Goal: Information Seeking & Learning: Learn about a topic

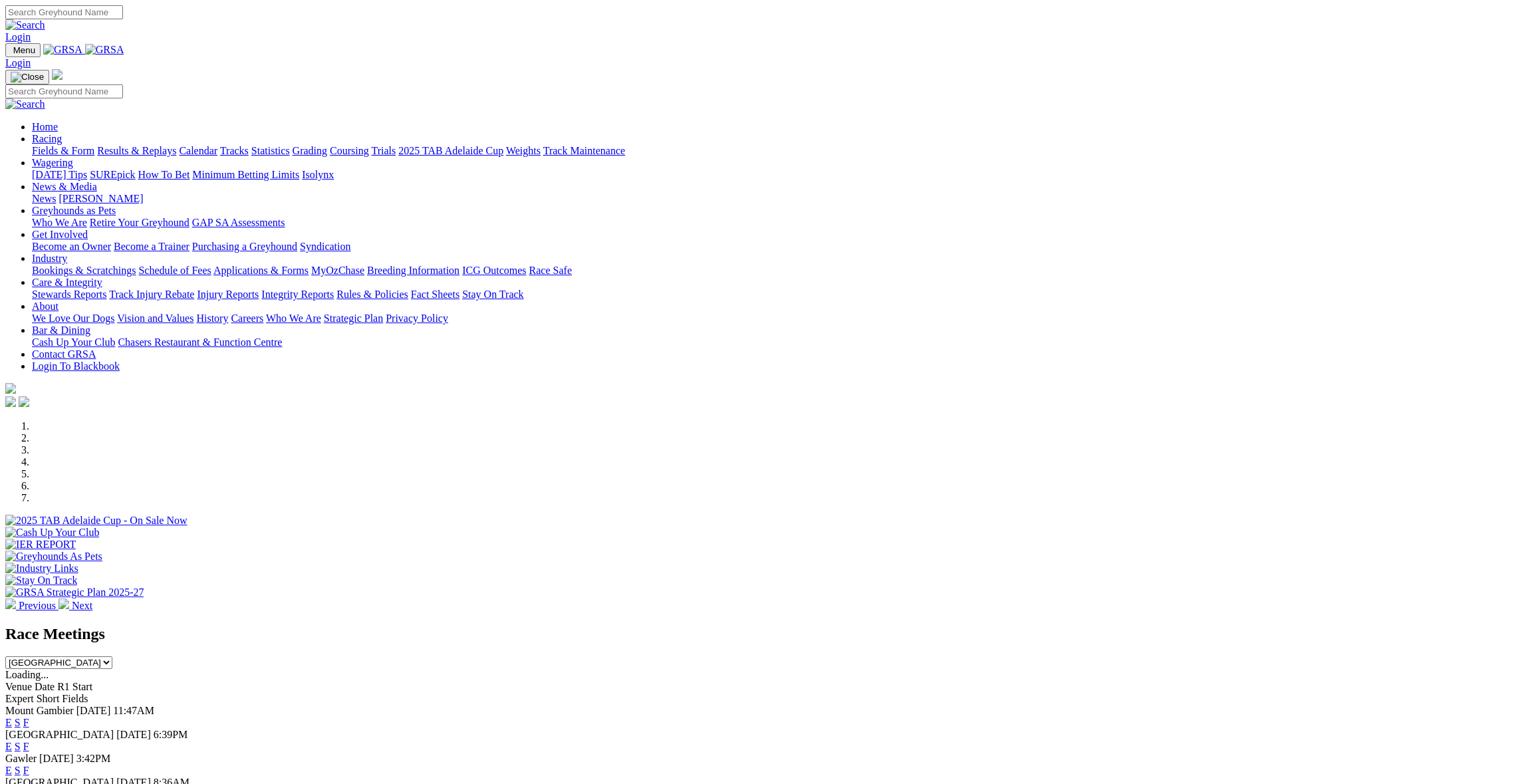
drag, startPoint x: 0, startPoint y: 0, endPoint x: 944, endPoint y: 651, distance: 1146.7
click at [29, 741] on link "F" at bounding box center [26, 746] width 6 height 12
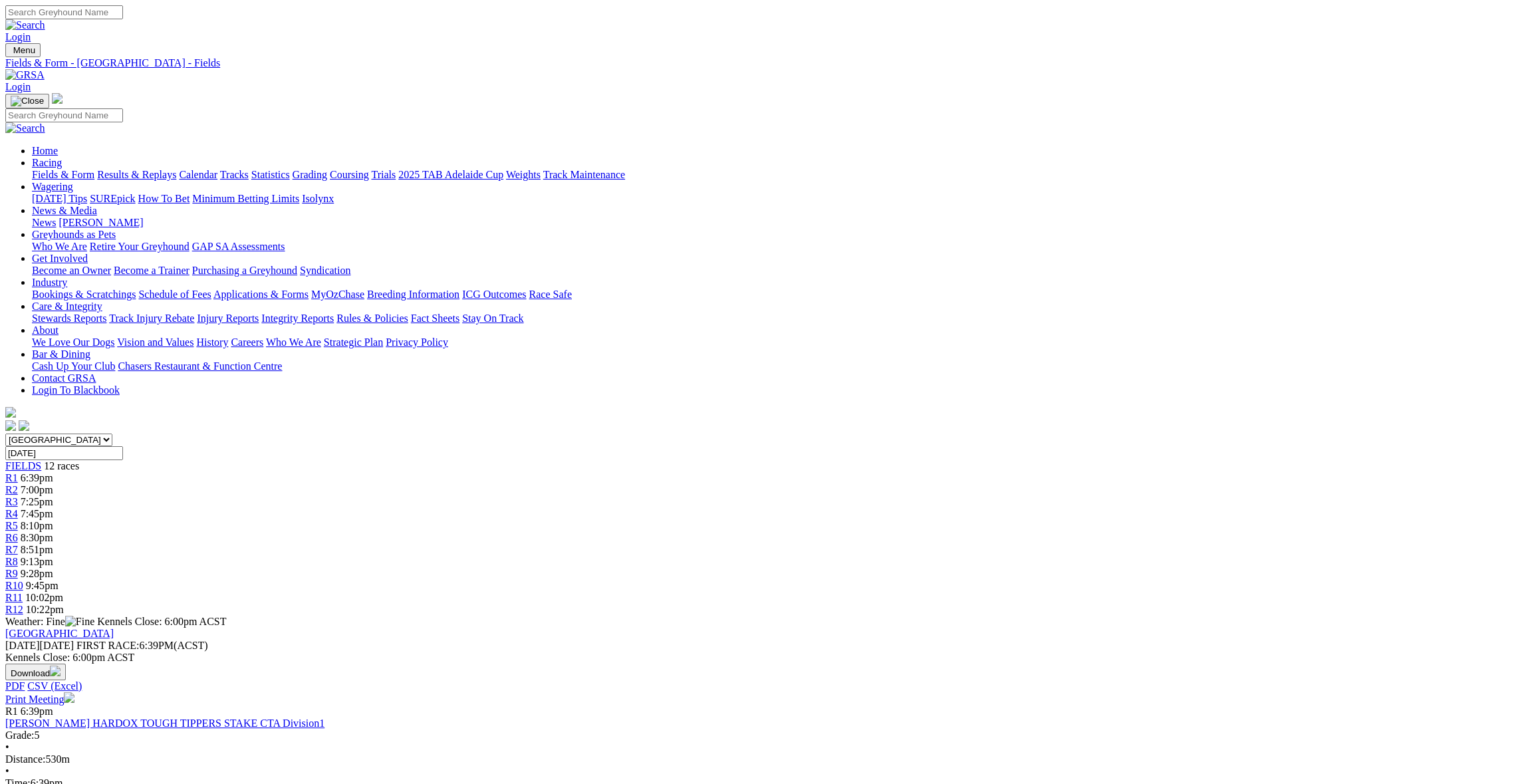
click at [106, 313] on link "Stewards Reports" at bounding box center [69, 318] width 75 height 12
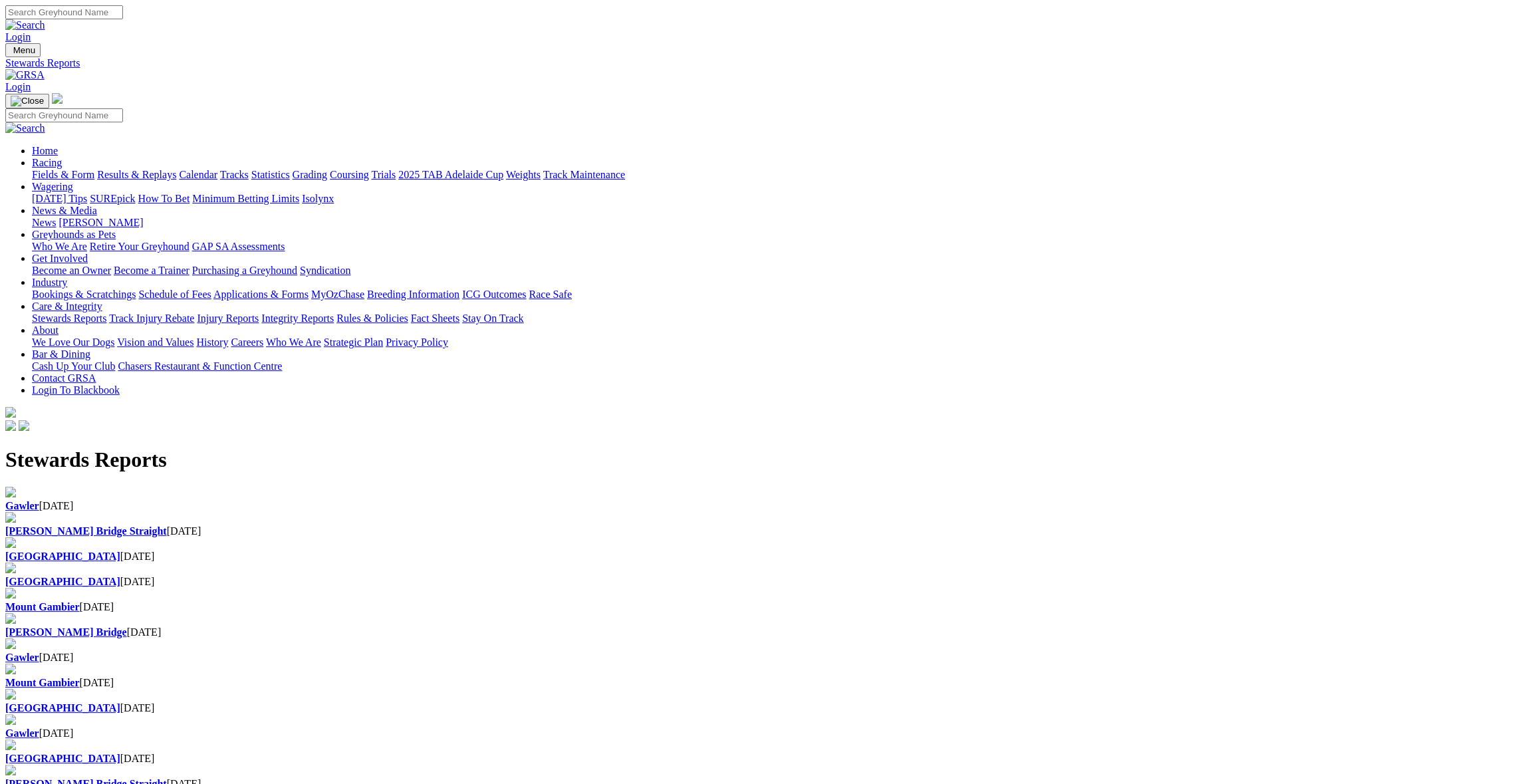
click at [403, 448] on h1 "Stewards Reports" at bounding box center [769, 460] width 1528 height 25
click at [39, 500] on b "Gawler" at bounding box center [22, 505] width 34 height 12
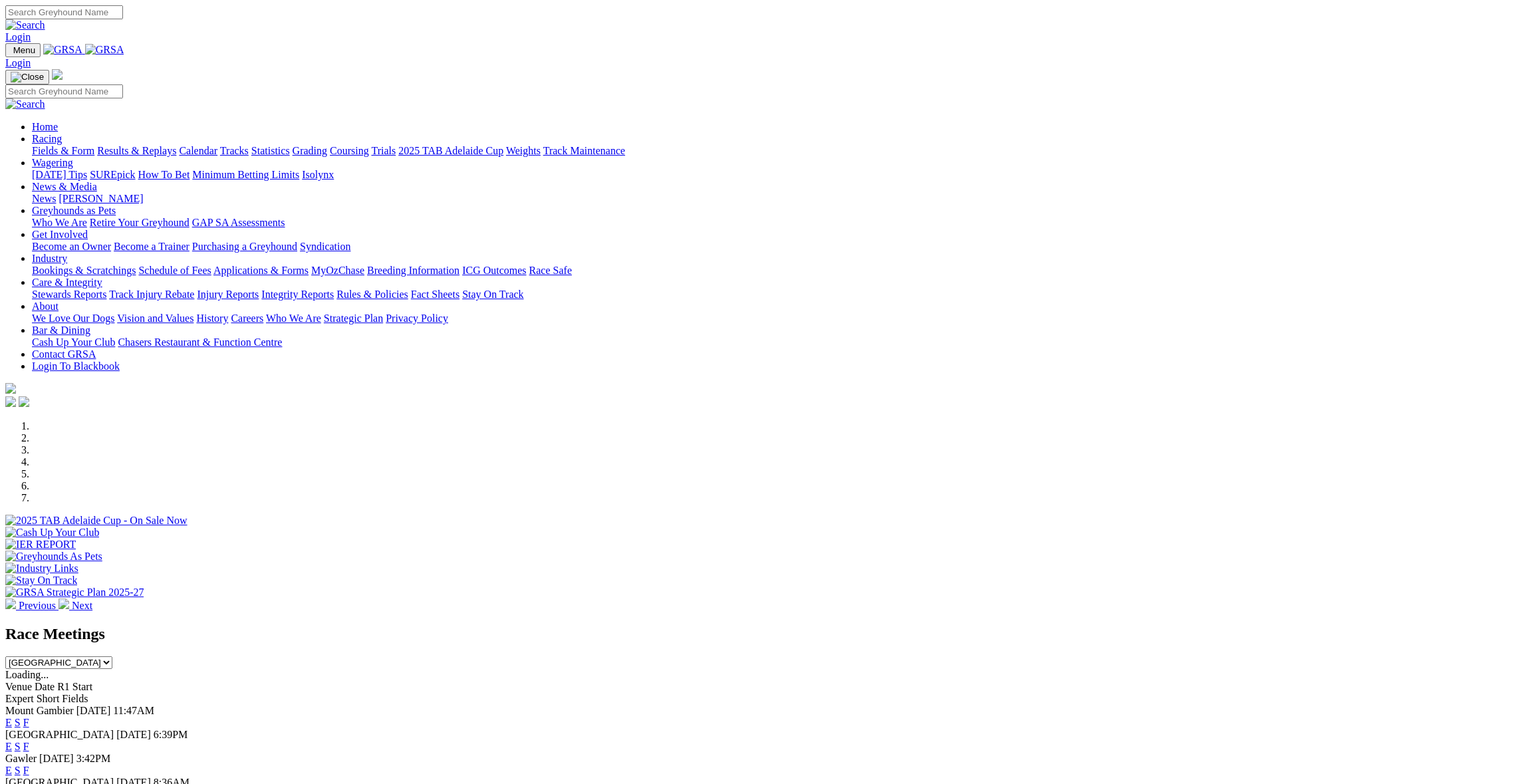
click at [103, 277] on link "Care & Integrity" at bounding box center [66, 282] width 70 height 12
click at [334, 289] on link "Integrity Reports" at bounding box center [298, 294] width 73 height 12
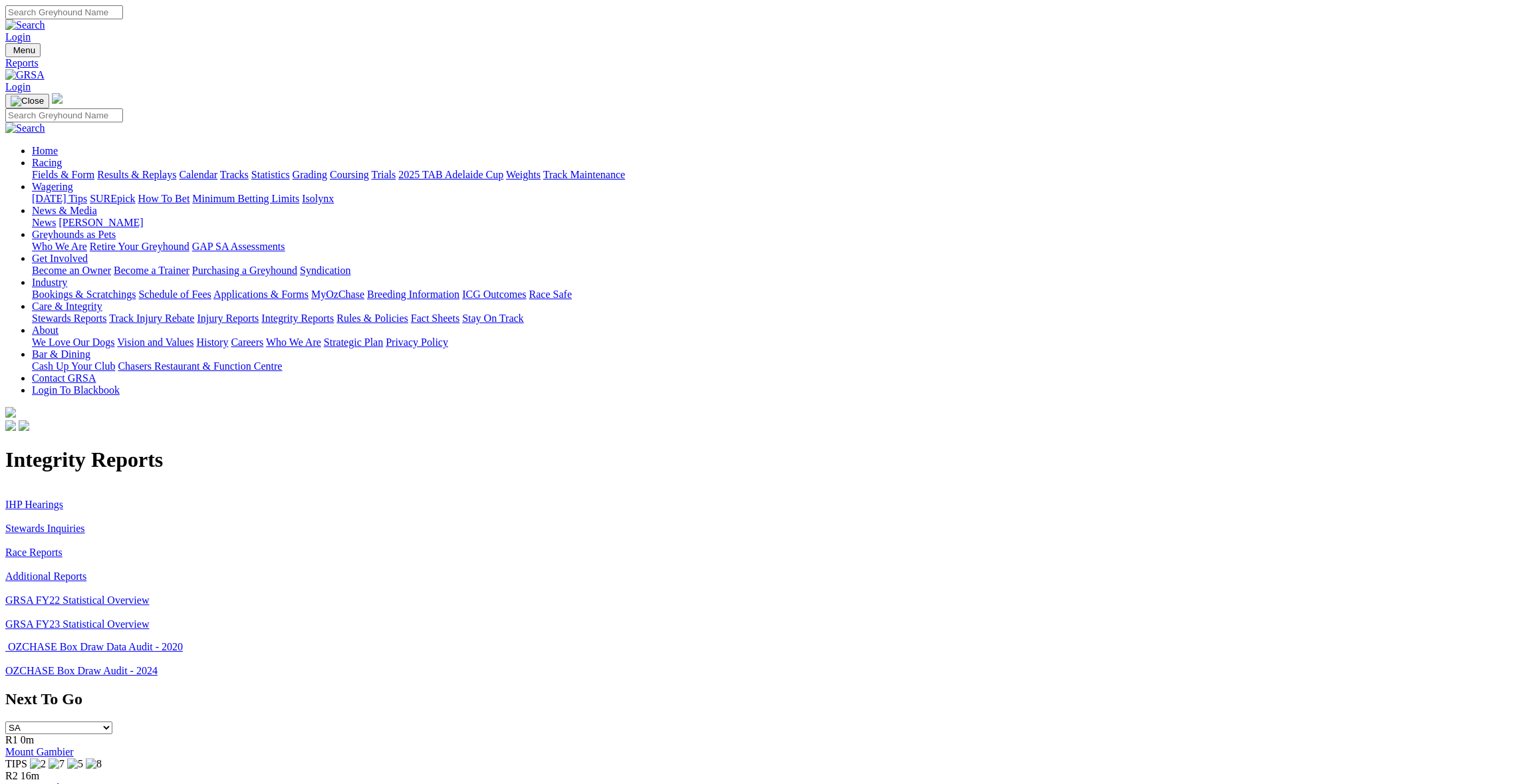
click at [85, 522] on link "Stewards Inquiries" at bounding box center [45, 528] width 79 height 12
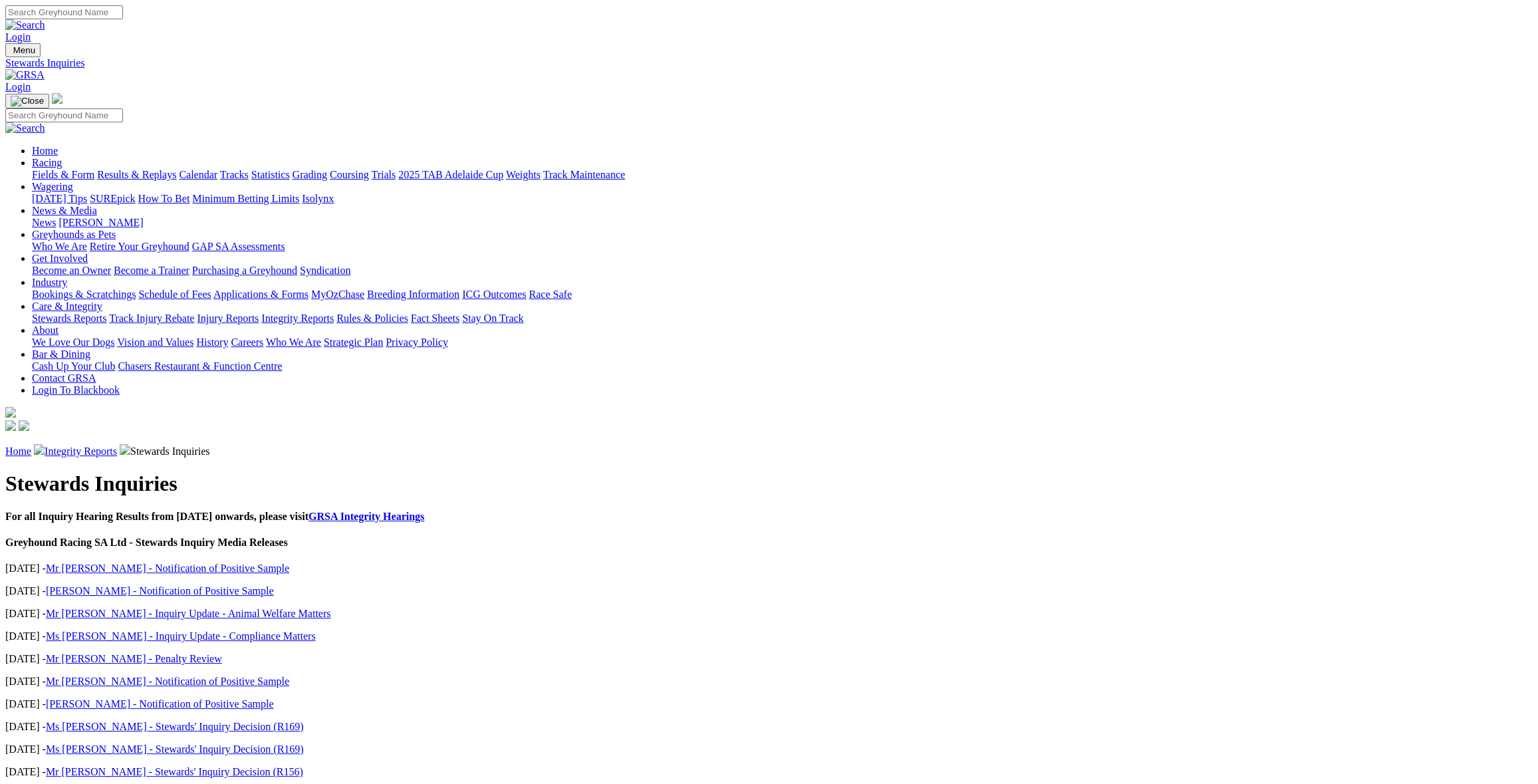
click at [424, 511] on link "GRSA Integrity Hearings" at bounding box center [367, 516] width 116 height 12
